Goal: Find specific page/section: Find specific page/section

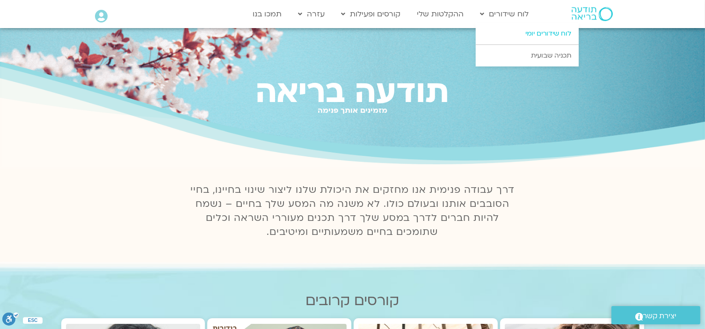
click at [551, 35] on link "לוח שידורים יומי" at bounding box center [527, 34] width 103 height 22
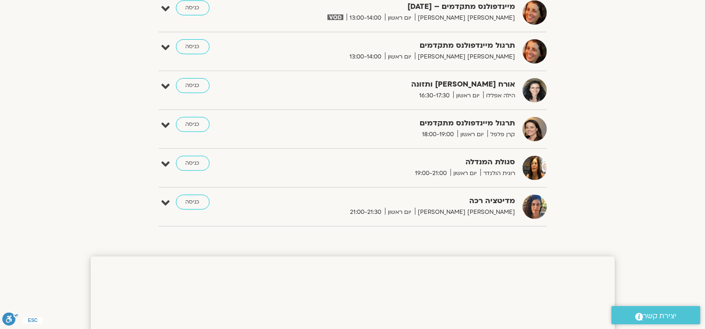
scroll to position [608, 0]
click at [194, 163] on link "כניסה" at bounding box center [193, 162] width 34 height 15
